Goal: Find specific page/section: Find specific page/section

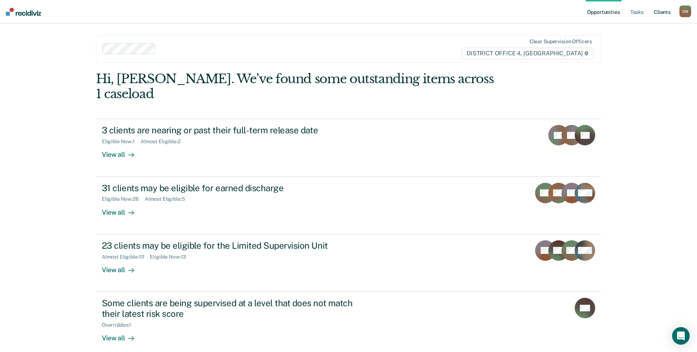
click at [663, 10] on link "Client s" at bounding box center [663, 11] width 20 height 23
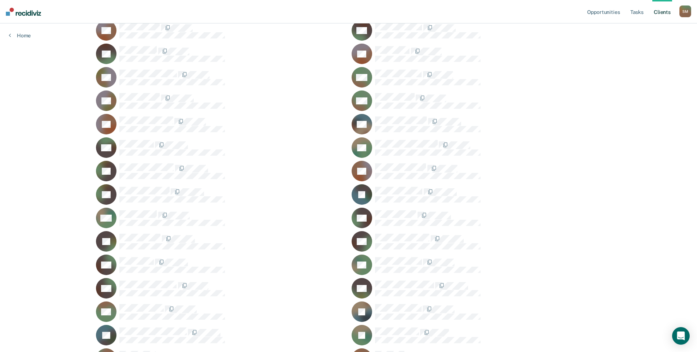
scroll to position [183, 0]
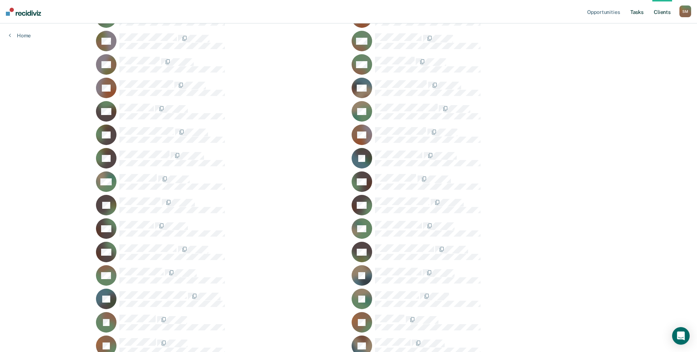
click at [635, 13] on link "Tasks" at bounding box center [637, 11] width 16 height 23
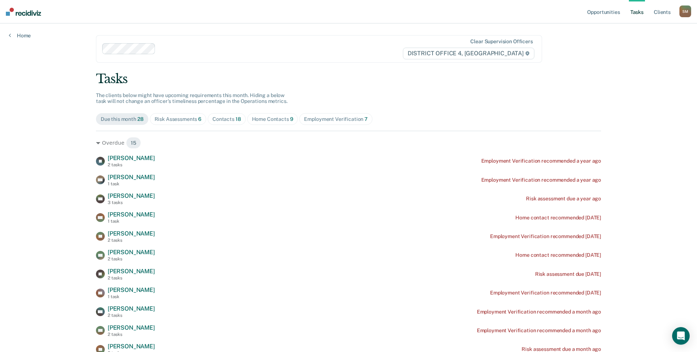
click at [231, 117] on div "Contacts 18" at bounding box center [227, 119] width 29 height 6
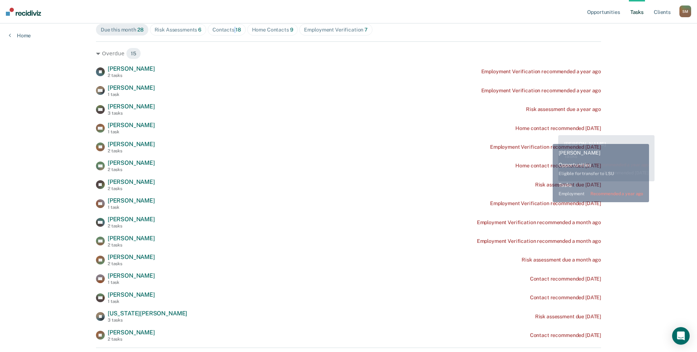
scroll to position [183, 0]
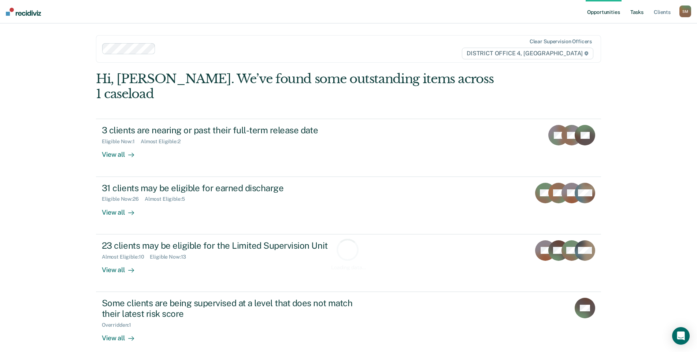
click at [645, 13] on link "Tasks" at bounding box center [637, 11] width 16 height 23
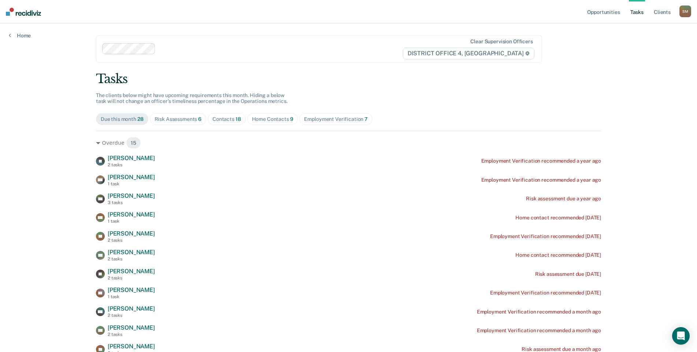
click at [226, 117] on div "Contacts 18" at bounding box center [227, 119] width 29 height 6
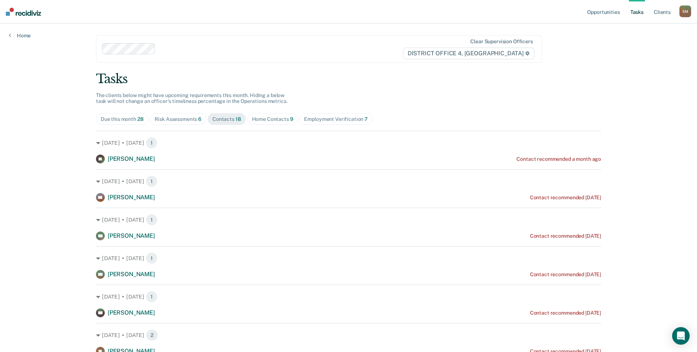
click at [115, 119] on div "Due this month 28" at bounding box center [122, 119] width 43 height 6
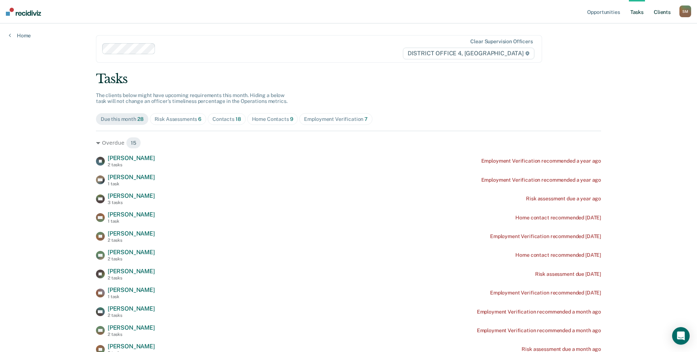
click at [658, 12] on link "Client s" at bounding box center [663, 11] width 20 height 23
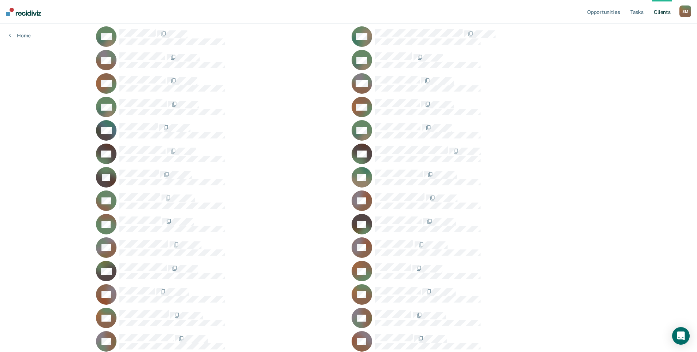
scroll to position [708, 0]
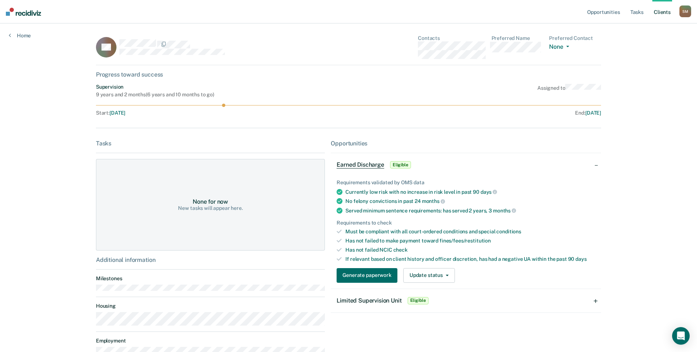
drag, startPoint x: 489, startPoint y: 55, endPoint x: 419, endPoint y: 59, distance: 70.1
click at [419, 59] on div "CS Contacts Preferred Name Preferred Contact None Call Text Email None" at bounding box center [348, 50] width 505 height 30
click at [666, 12] on link "Client s" at bounding box center [663, 11] width 20 height 23
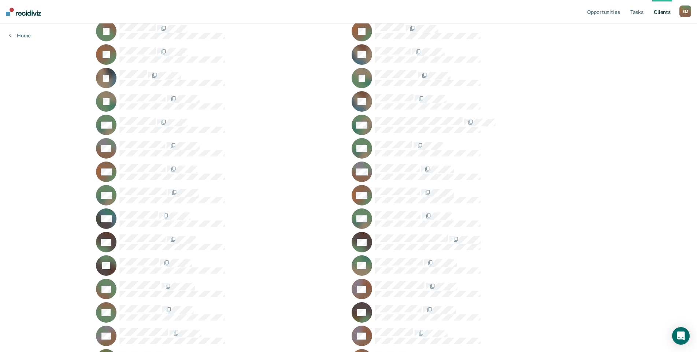
scroll to position [476, 0]
